Goal: Information Seeking & Learning: Check status

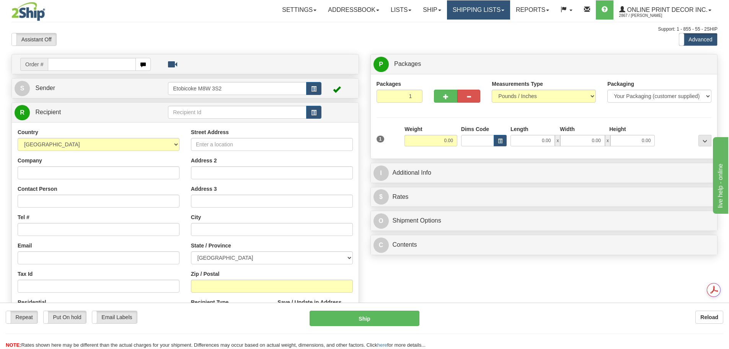
click at [491, 3] on link "Shipping lists" at bounding box center [478, 9] width 63 height 19
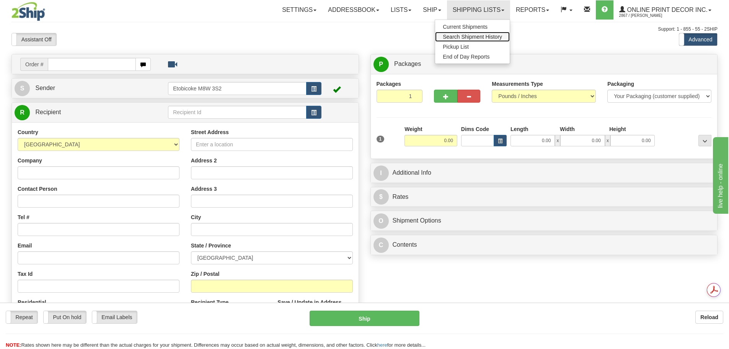
click at [459, 38] on span "Search Shipment History" at bounding box center [472, 37] width 59 height 6
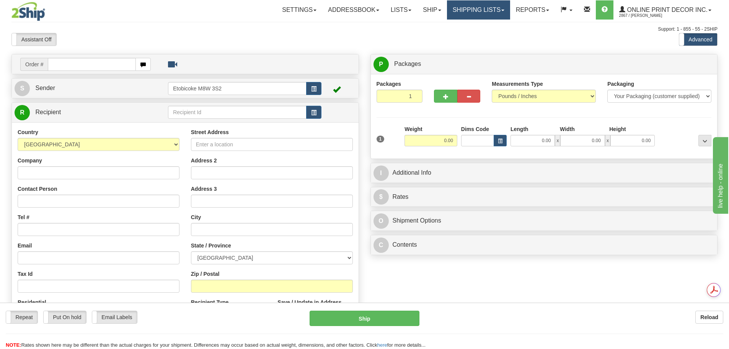
click at [467, 8] on link "Shipping lists" at bounding box center [478, 9] width 63 height 19
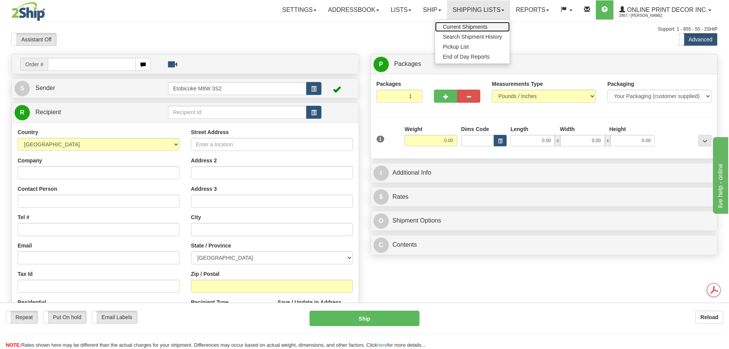
click at [466, 23] on link "Current Shipments" at bounding box center [472, 27] width 75 height 10
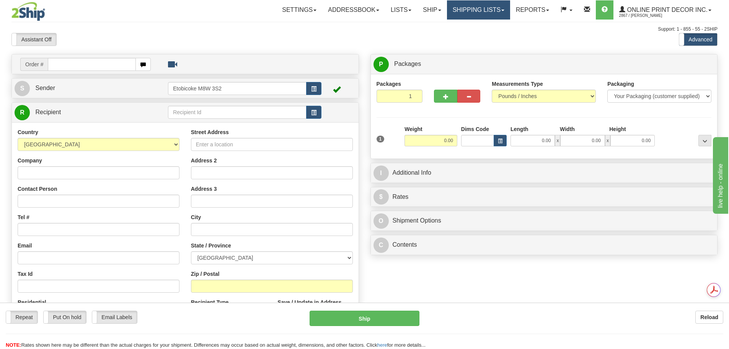
click at [498, 4] on link "Shipping lists" at bounding box center [478, 9] width 63 height 19
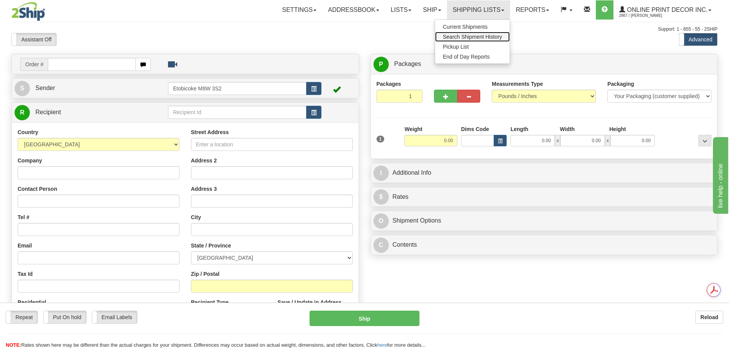
click at [483, 36] on span "Search Shipment History" at bounding box center [472, 37] width 59 height 6
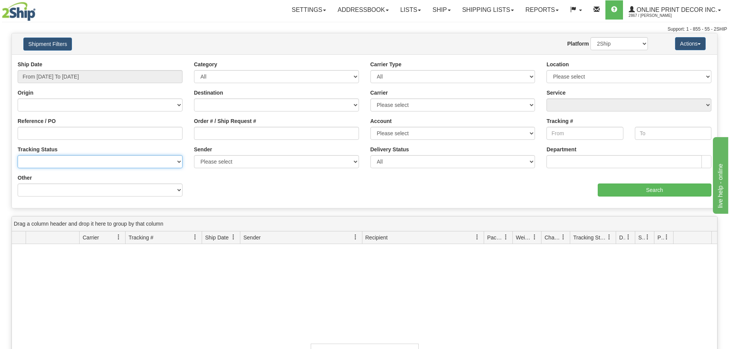
click at [88, 160] on select "No Tracking Info Delivered In Transit Out For Delivery Exception Partial Delive…" at bounding box center [100, 161] width 165 height 13
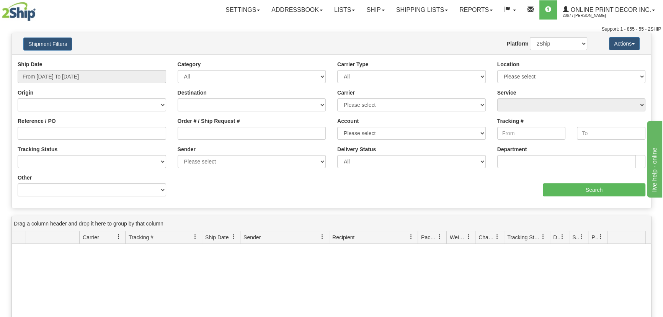
click at [196, 183] on div "Ship Date From 09/21/2025 To 09/22/2025 Category All Inbound Outbound Carrier T…" at bounding box center [331, 131] width 639 height 142
click at [129, 168] on select "No Tracking Info Delivered In Transit Out For Delivery Exception Partial Delive…" at bounding box center [92, 161] width 148 height 13
drag, startPoint x: 213, startPoint y: 191, endPoint x: 188, endPoint y: 186, distance: 25.8
click at [213, 191] on div "Ship Date From 09/21/2025 To 09/22/2025 Category All Inbound Outbound Carrier T…" at bounding box center [331, 131] width 639 height 142
click at [85, 178] on div "Other Billing Account # Billing Type BOL # (LTL) Commodity Or Documents Consoli…" at bounding box center [92, 185] width 148 height 23
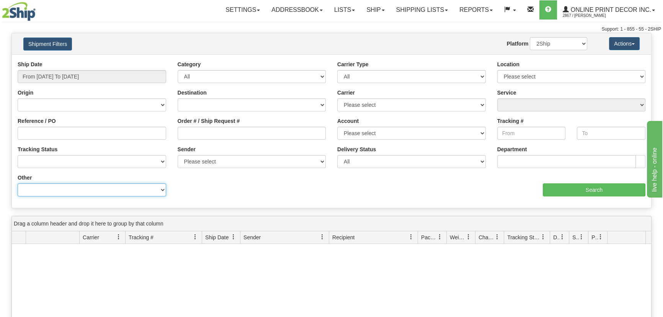
click at [86, 186] on select "Billing Account # Billing Type BOL # (LTL) Commodity Or Documents Consolidation…" at bounding box center [92, 189] width 148 height 13
select select "Recipient_ZIP"
click at [18, 183] on select "Billing Account # Billing Type BOL # (LTL) Commodity Or Documents Consolidation…" at bounding box center [92, 189] width 148 height 13
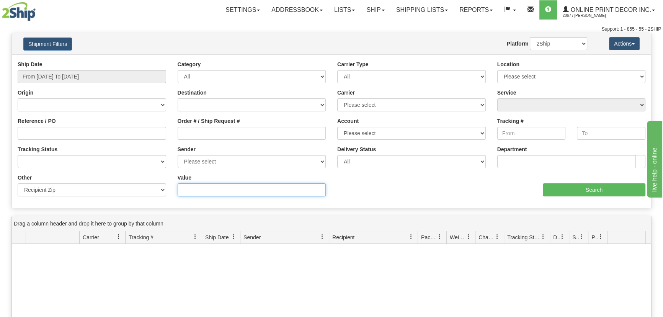
click at [182, 184] on input "Value" at bounding box center [252, 189] width 148 height 13
paste input "K7G 1A2"
type input "K7G 1A2"
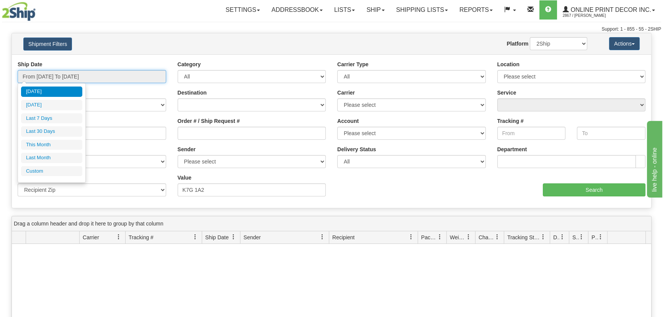
click at [88, 78] on input "From 09/21/2025 To 09/22/2025" at bounding box center [92, 76] width 148 height 13
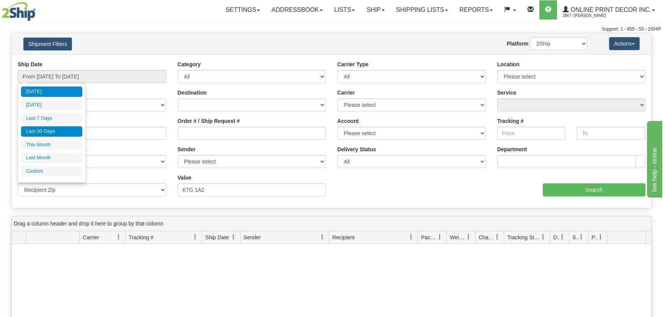
click at [54, 131] on li "Last 30 Days" at bounding box center [51, 131] width 61 height 10
type input "From 08/24/2025 To 09/22/2025"
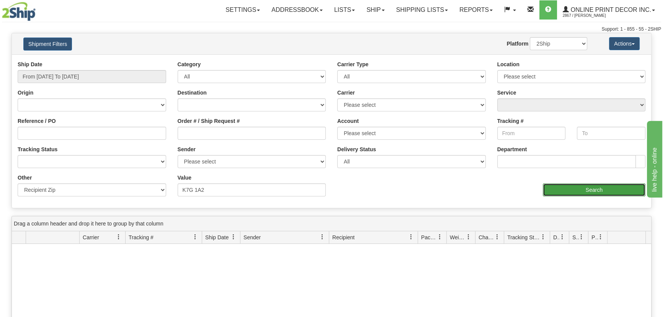
click at [577, 183] on input "Search" at bounding box center [594, 189] width 103 height 13
